Goal: Task Accomplishment & Management: Complete application form

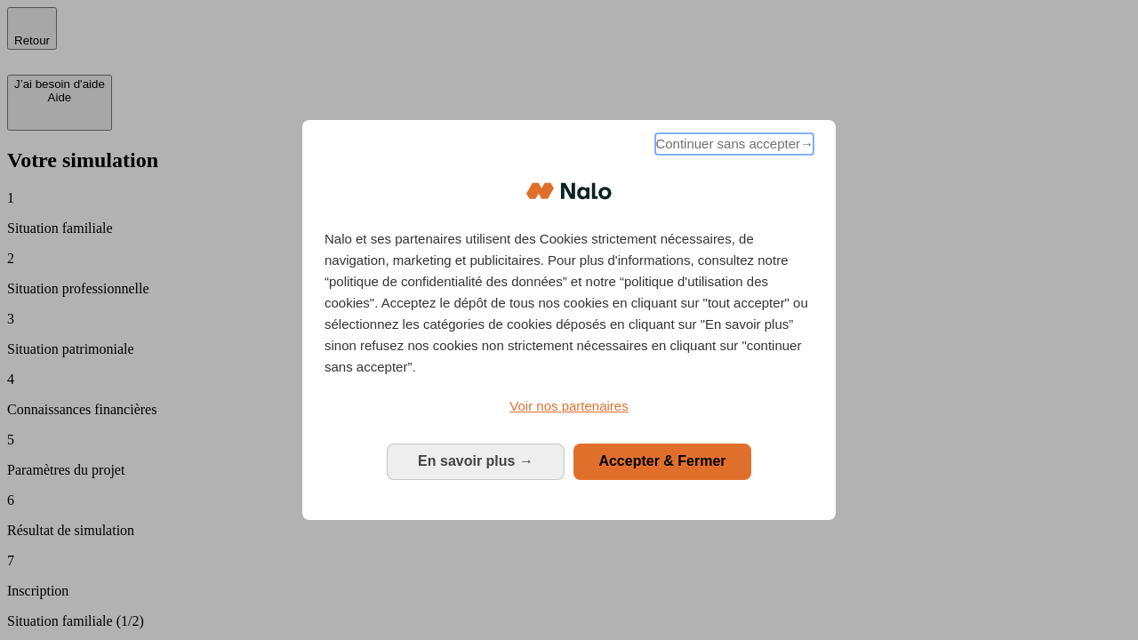
click at [733, 147] on span "Continuer sans accepter →" at bounding box center [734, 143] width 158 height 21
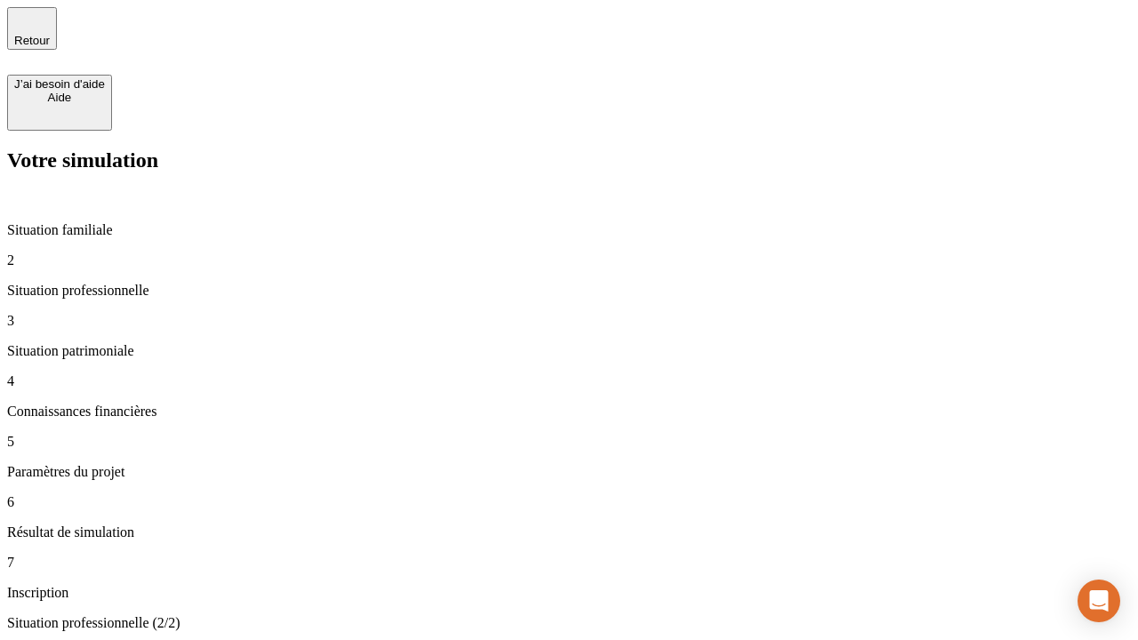
type input "30 000"
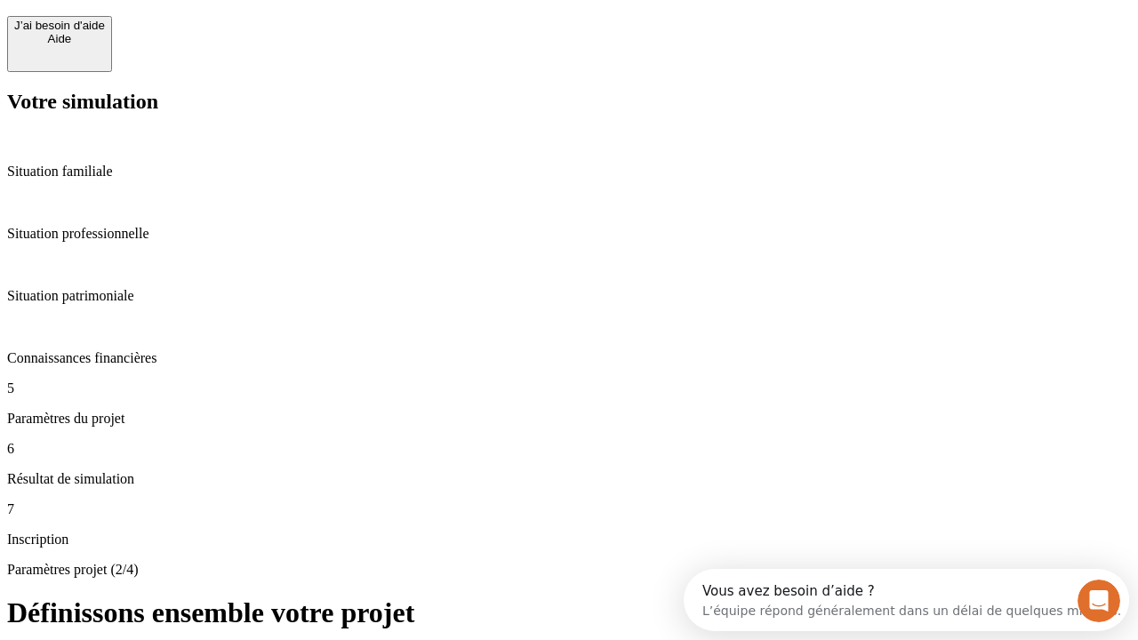
scroll to position [34, 0]
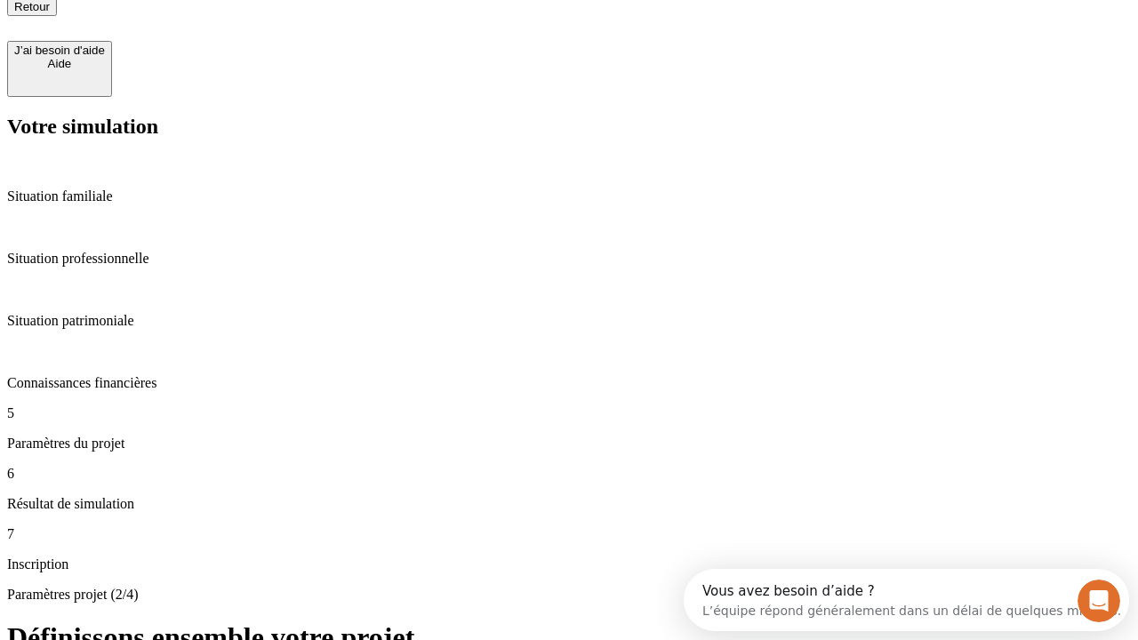
type input "25"
type input "64"
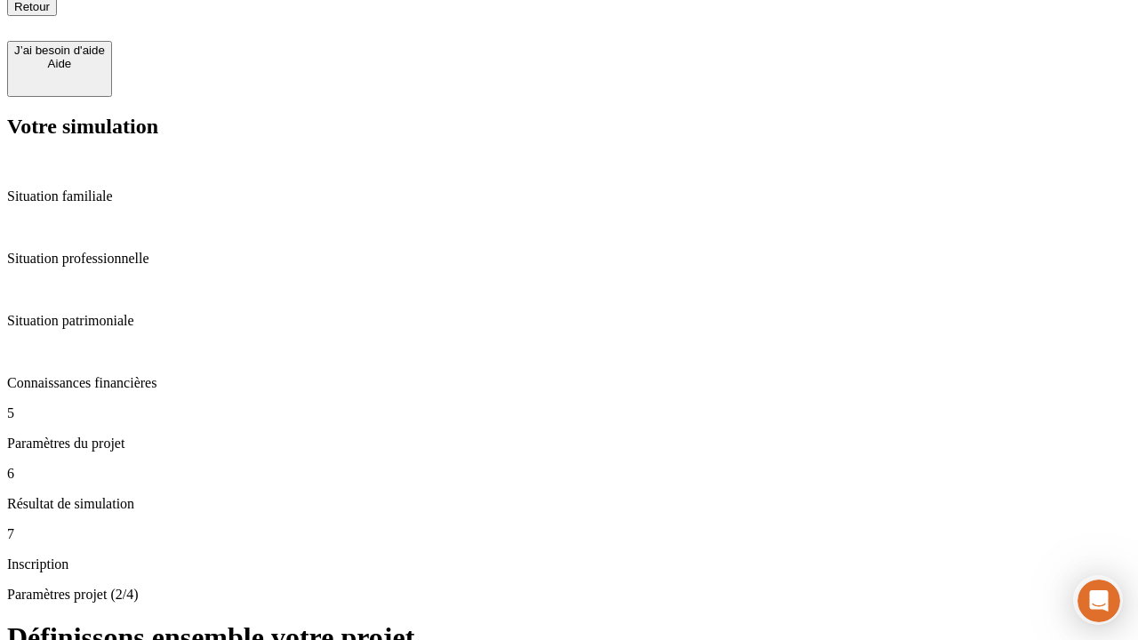
type input "1 000"
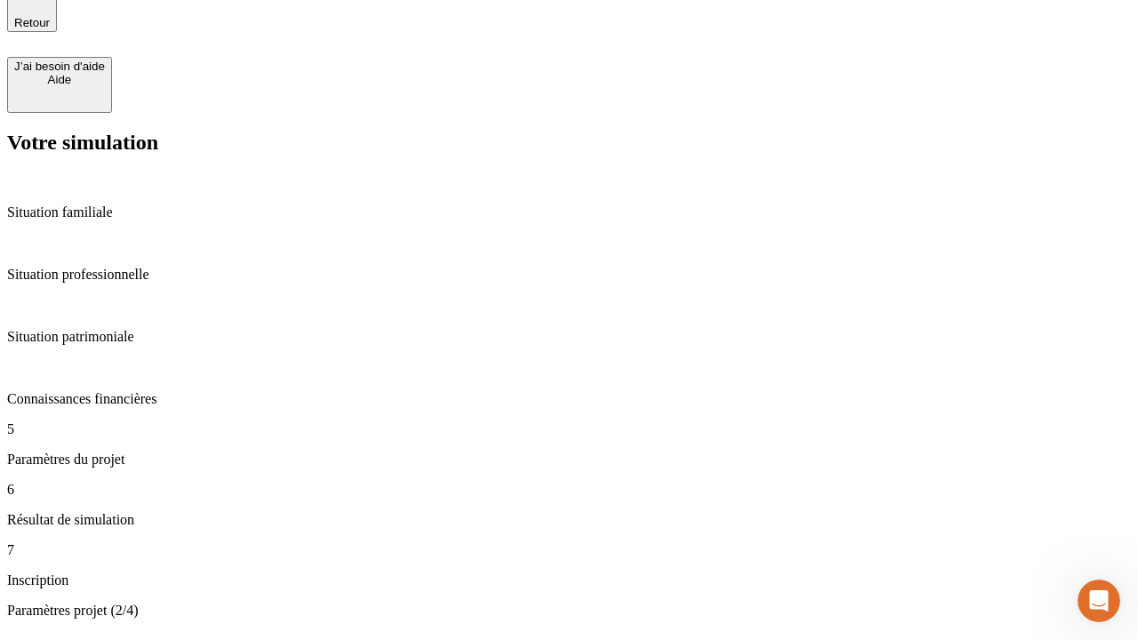
type input "640"
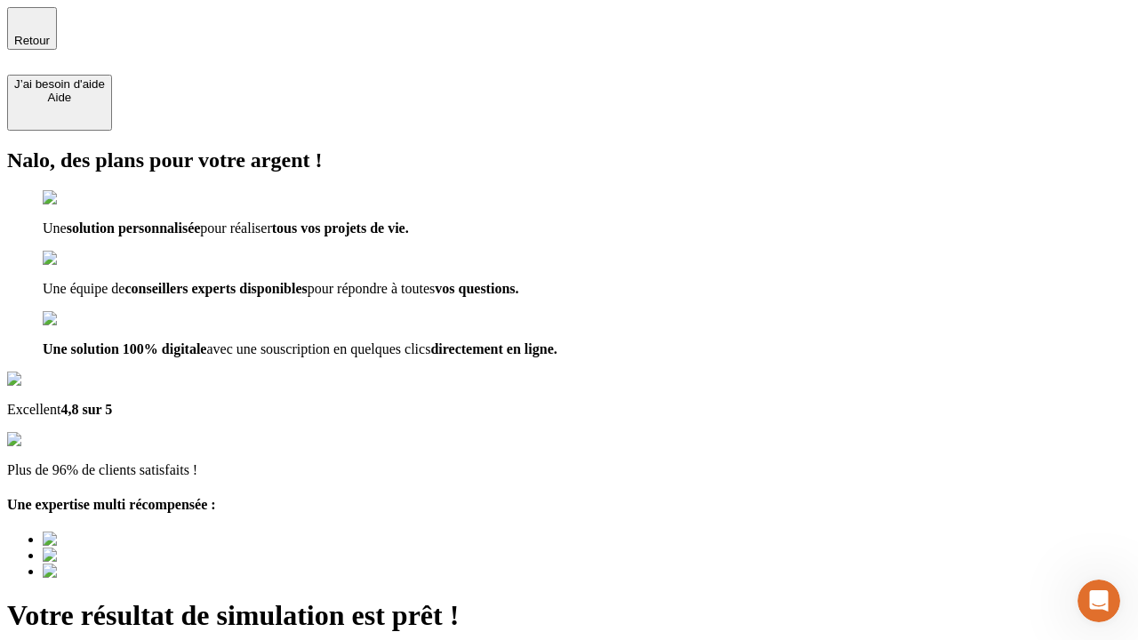
type input "[EMAIL_ADDRESS][PERSON_NAME][DOMAIN_NAME]"
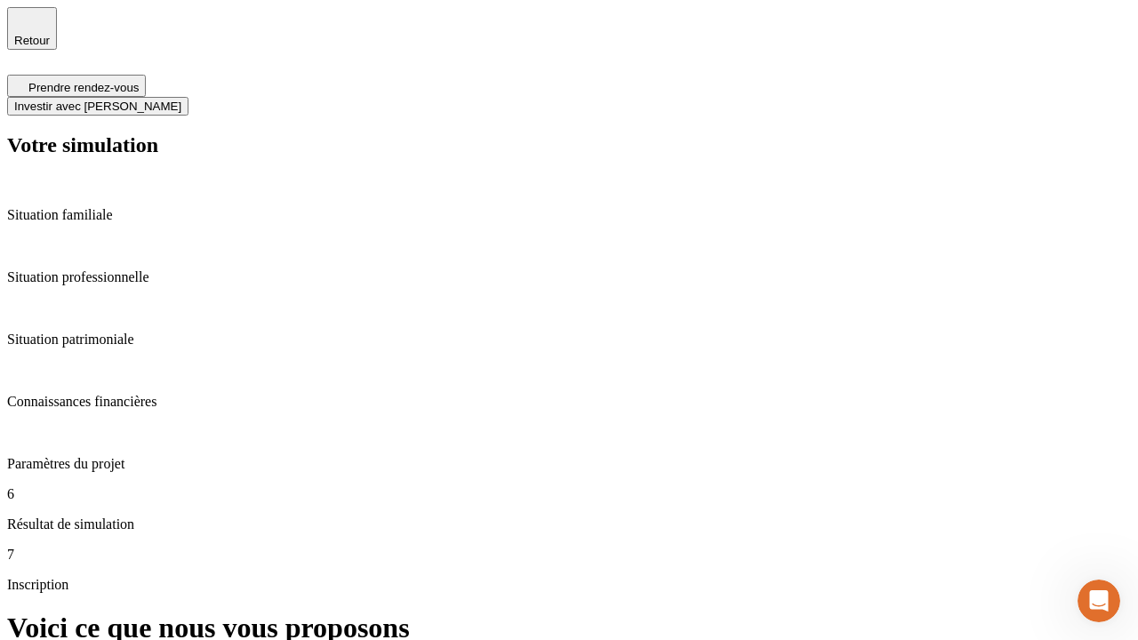
click at [181, 100] on span "Investir avec [PERSON_NAME]" at bounding box center [97, 106] width 167 height 13
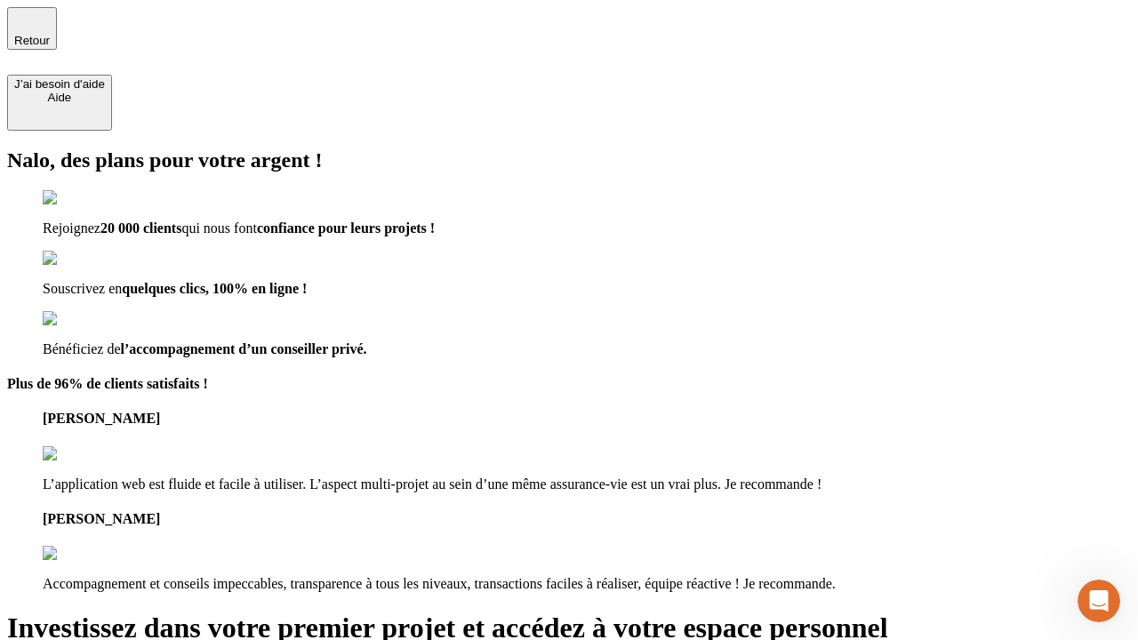
type input "[PERSON_NAME][EMAIL_ADDRESS][DOMAIN_NAME]"
